Goal: Task Accomplishment & Management: Use online tool/utility

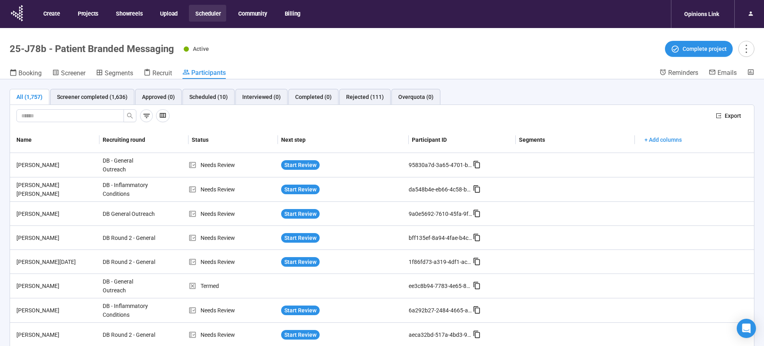
click at [214, 12] on button "Scheduler" at bounding box center [207, 13] width 37 height 17
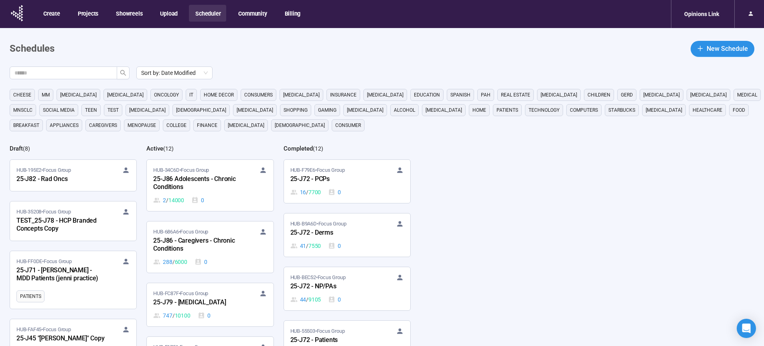
click at [394, 60] on main "Schedules New Schedule Sort by: Date Modified cheese MM [MEDICAL_DATA] [MEDICAL…" at bounding box center [382, 220] width 764 height 385
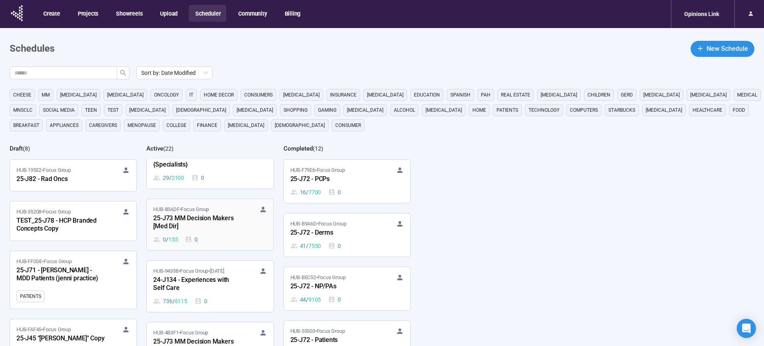
scroll to position [750, 0]
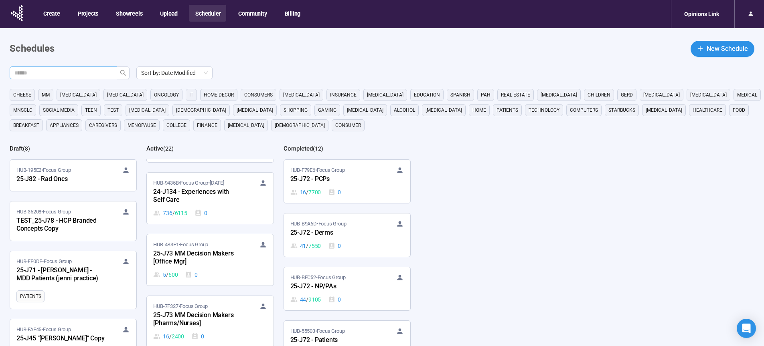
click at [93, 75] on input "text" at bounding box center [59, 73] width 91 height 9
type input "**"
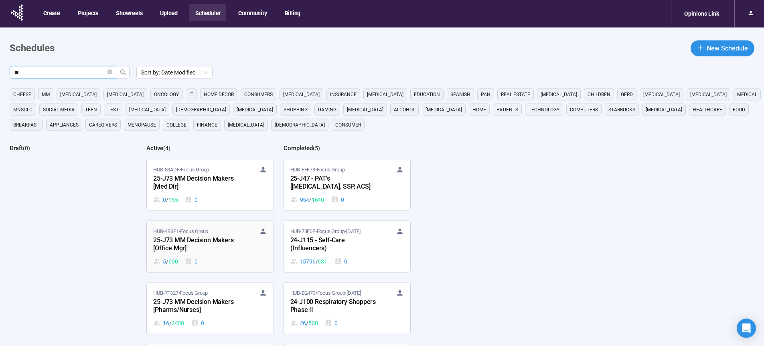
scroll to position [67, 0]
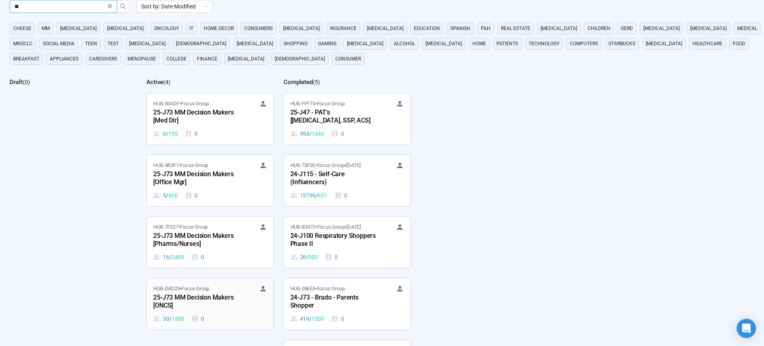
click at [193, 297] on div "25-J73 MM Decision Makers [ONCS]" at bounding box center [197, 302] width 88 height 18
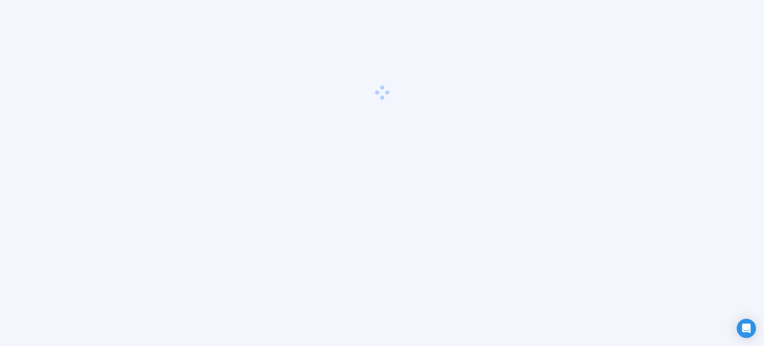
scroll to position [28, 0]
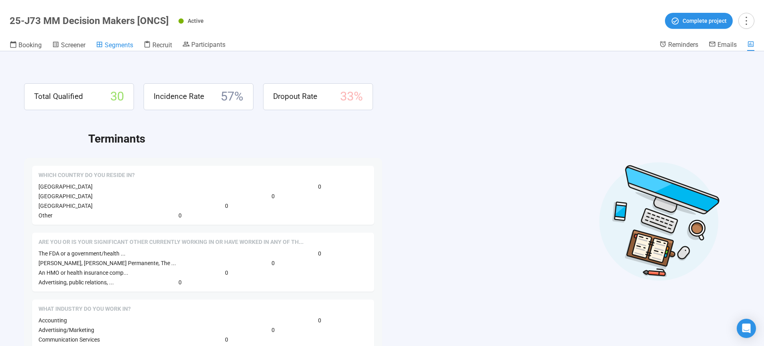
click at [123, 45] on span "Segments" at bounding box center [119, 45] width 28 height 8
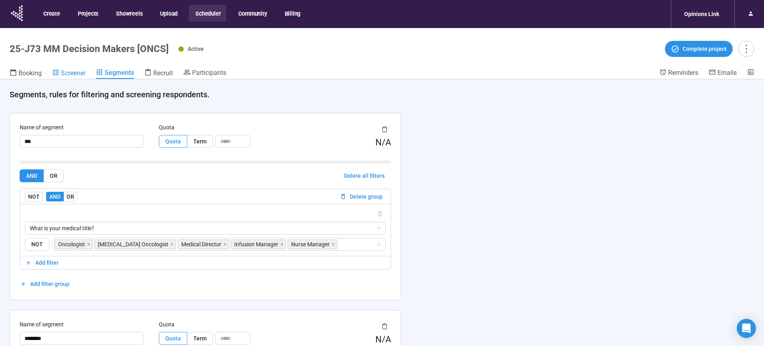
click at [76, 77] on link "Screener" at bounding box center [68, 74] width 33 height 10
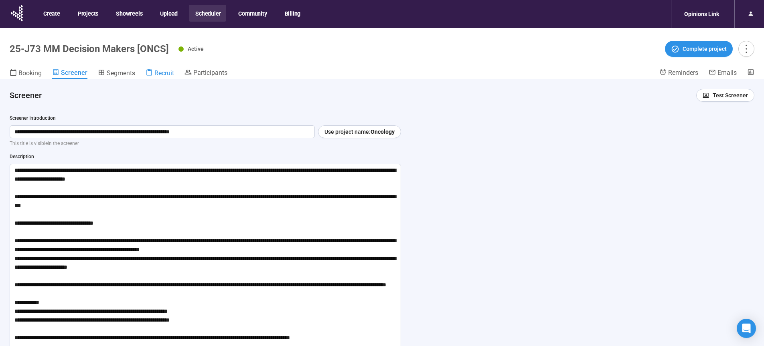
click at [159, 74] on span "Recruit" at bounding box center [164, 73] width 20 height 8
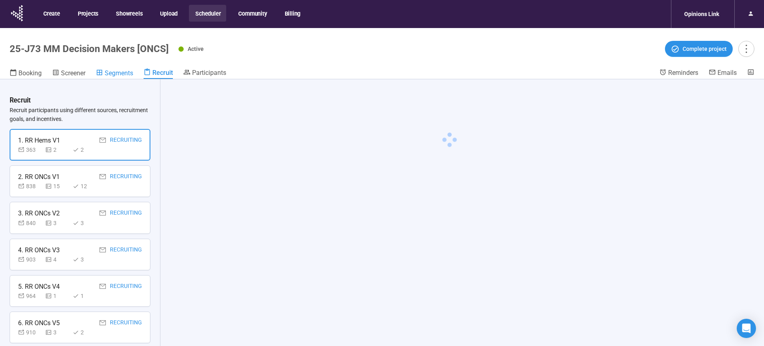
click at [119, 74] on span "Segments" at bounding box center [119, 73] width 28 height 8
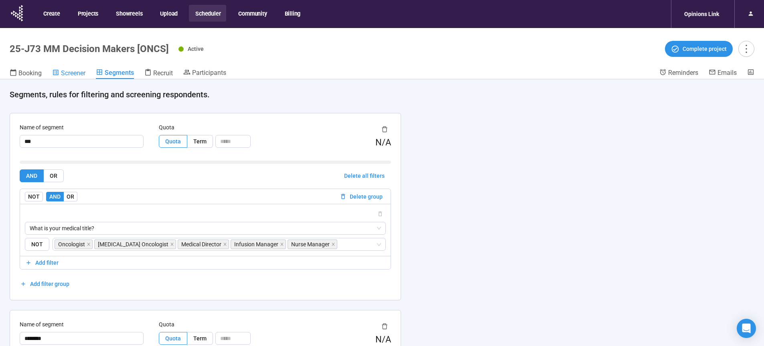
click at [79, 74] on span "Screener" at bounding box center [73, 73] width 24 height 8
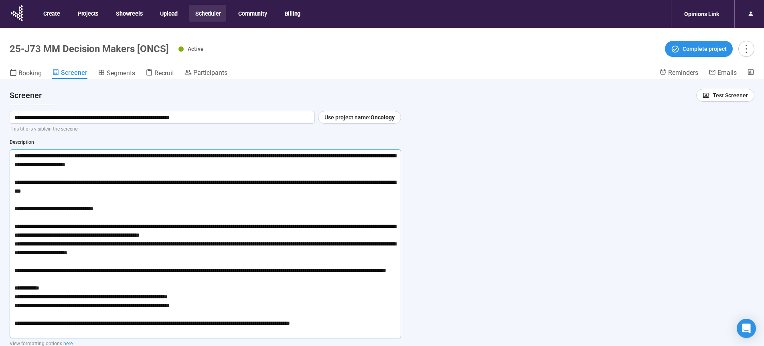
scroll to position [20, 0]
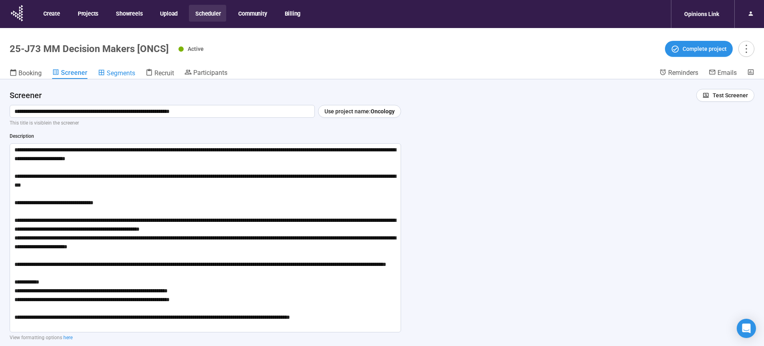
click at [127, 78] on link "Segments" at bounding box center [116, 74] width 37 height 10
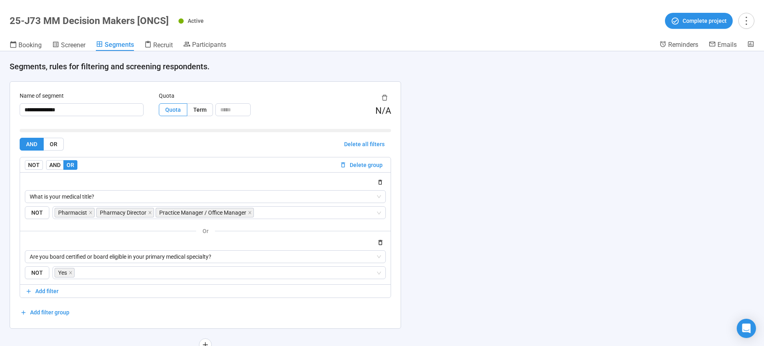
scroll to position [389, 0]
